Goal: Check status: Check status

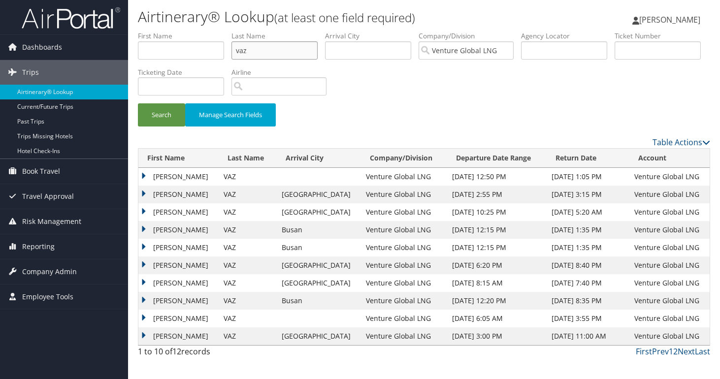
drag, startPoint x: 268, startPoint y: 49, endPoint x: 212, endPoint y: 47, distance: 56.1
click at [212, 31] on ul "First Name Last Name [PERSON_NAME] Departure City Arrival City Company/Division…" at bounding box center [424, 31] width 572 height 0
drag, startPoint x: 257, startPoint y: 52, endPoint x: 198, endPoint y: 43, distance: 58.7
click at [231, 44] on input "vaz" at bounding box center [274, 50] width 86 height 18
click at [614, 60] on input "text" at bounding box center [657, 50] width 86 height 18
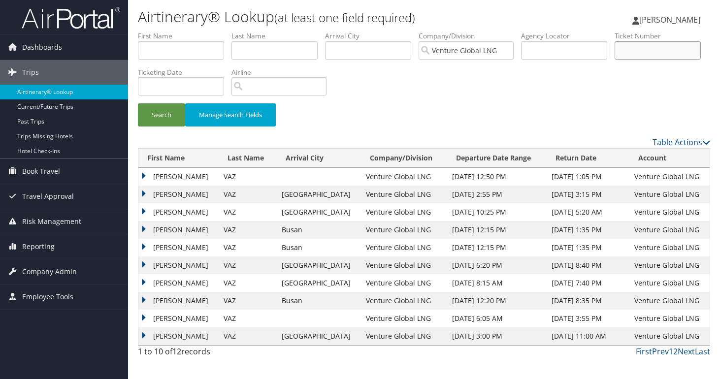
paste input "0167232030994"
type input "0167232030994"
click at [138, 103] on button "Search" at bounding box center [161, 114] width 47 height 23
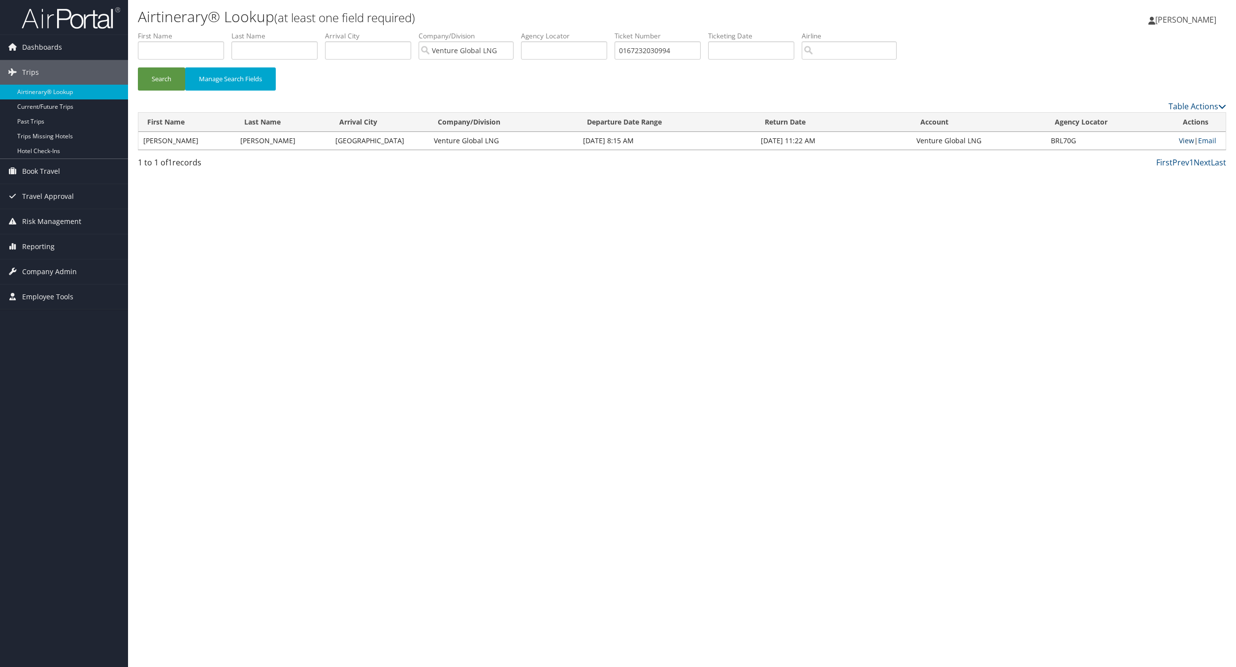
click at [719, 142] on link "View" at bounding box center [1186, 140] width 15 height 9
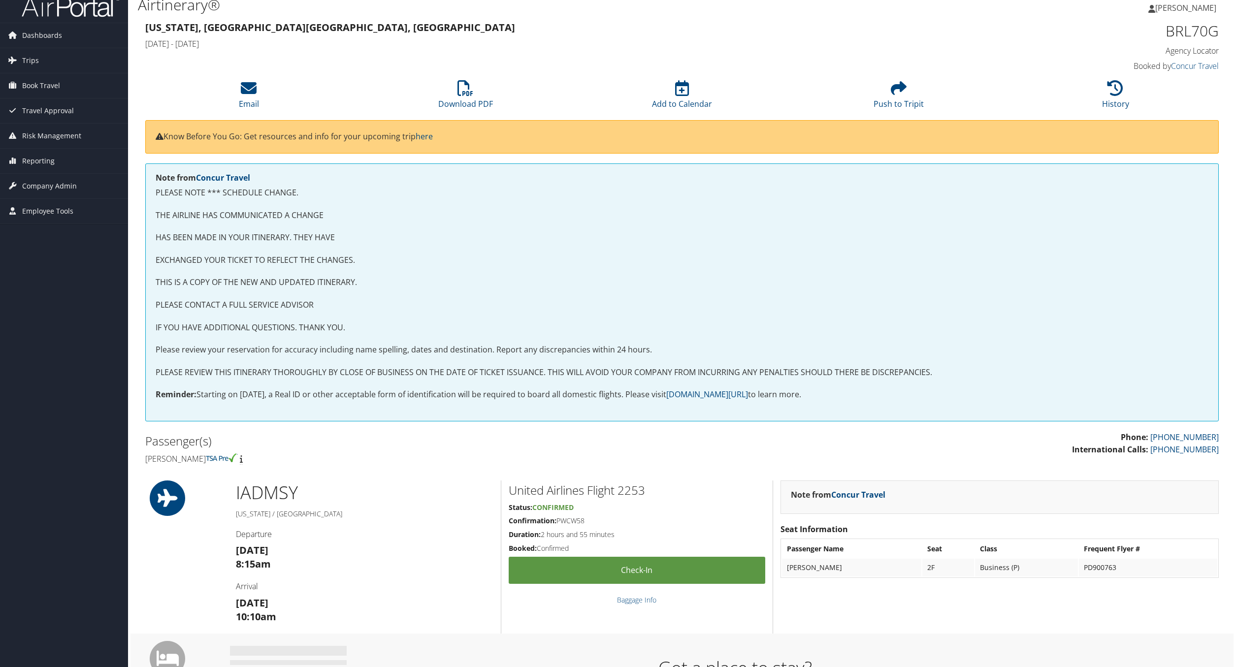
scroll to position [6, 0]
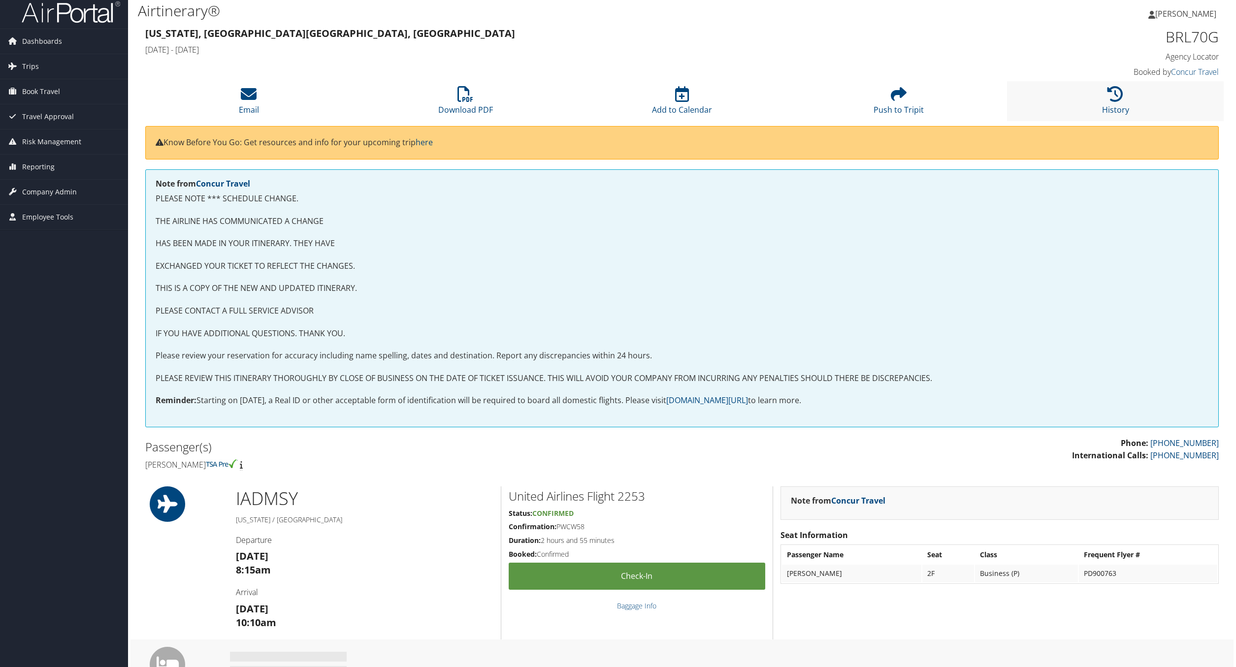
click at [1114, 86] on li "History" at bounding box center [1115, 101] width 217 height 40
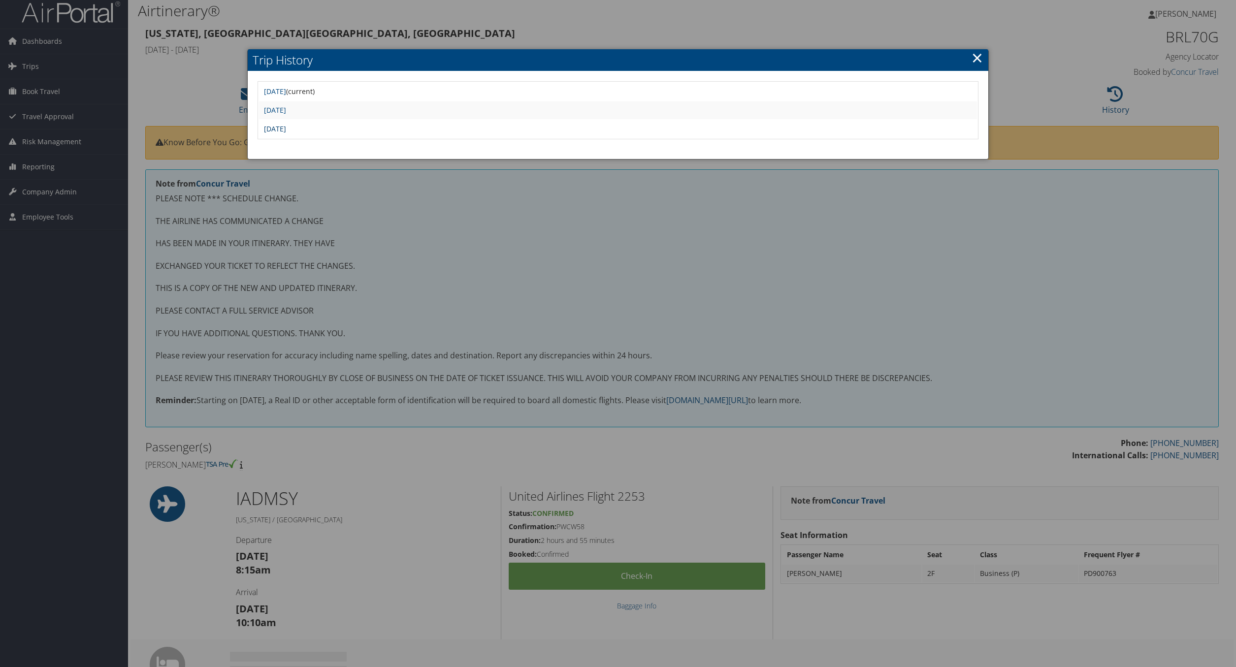
click at [286, 132] on link "Fri Mar 21 06:40:22 MDT 2025" at bounding box center [275, 128] width 22 height 9
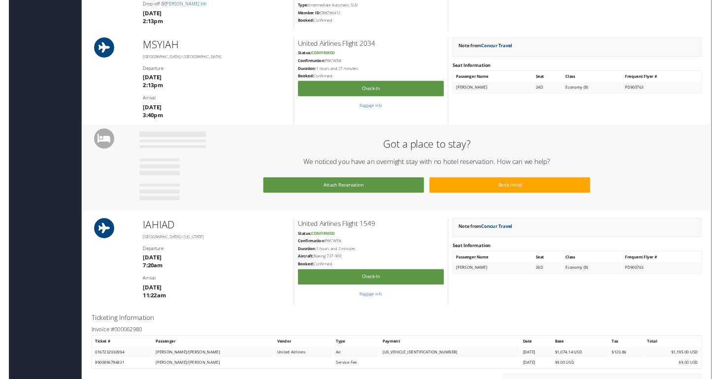
scroll to position [461, 0]
